Goal: Check status: Check status

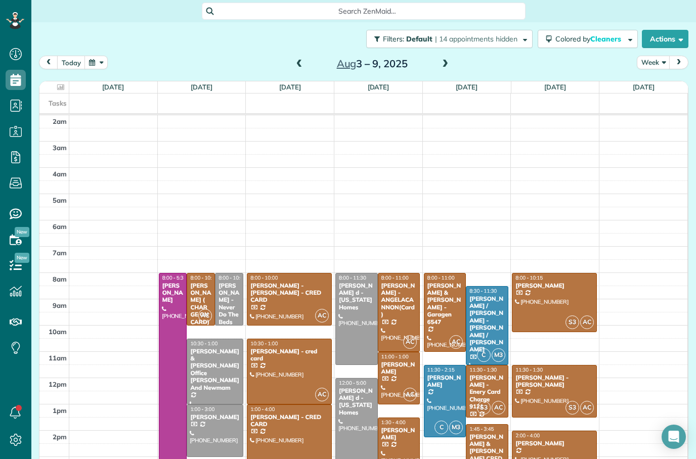
scroll to position [33, 0]
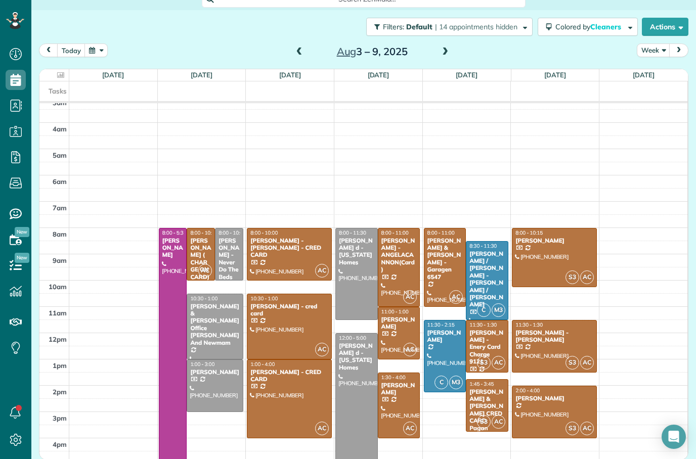
click at [68, 44] on button "today" at bounding box center [71, 51] width 28 height 14
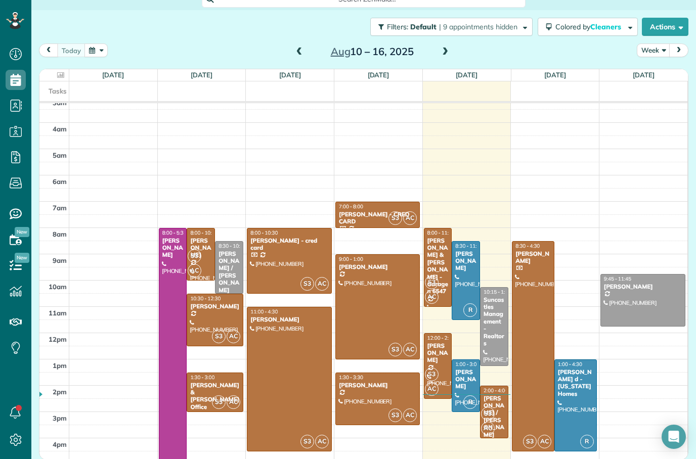
click at [468, 242] on div at bounding box center [465, 281] width 27 height 78
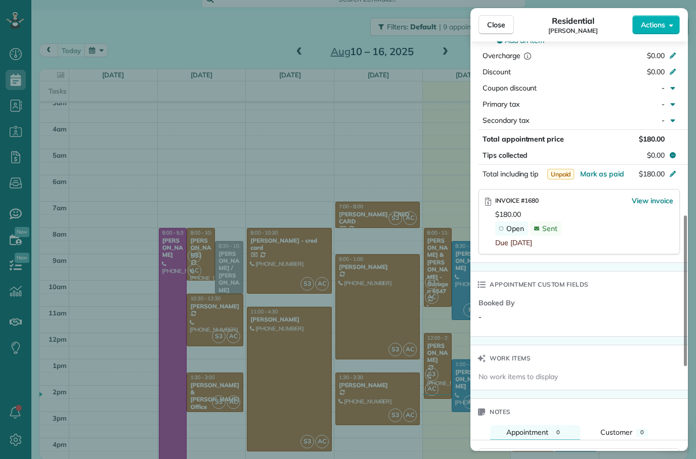
scroll to position [517, 0]
click at [498, 27] on span "Close" at bounding box center [496, 25] width 18 height 10
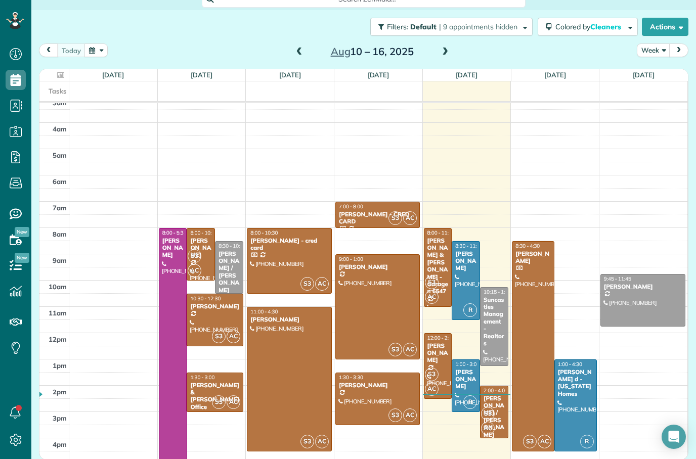
click at [468, 369] on div "[PERSON_NAME]" at bounding box center [466, 380] width 22 height 22
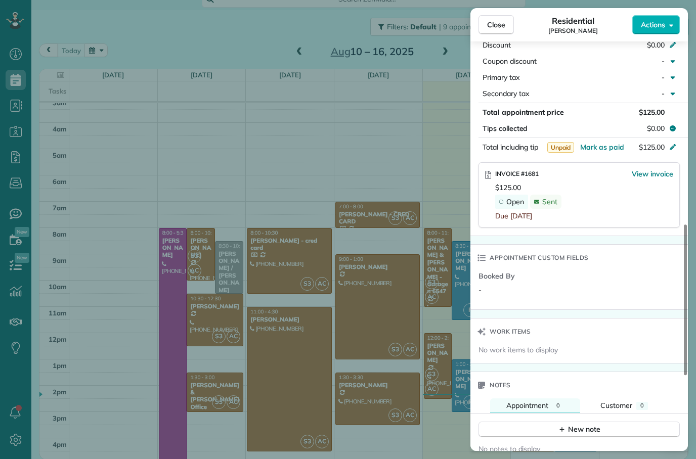
scroll to position [544, 0]
click at [501, 23] on span "Close" at bounding box center [496, 25] width 18 height 10
